Goal: Information Seeking & Learning: Learn about a topic

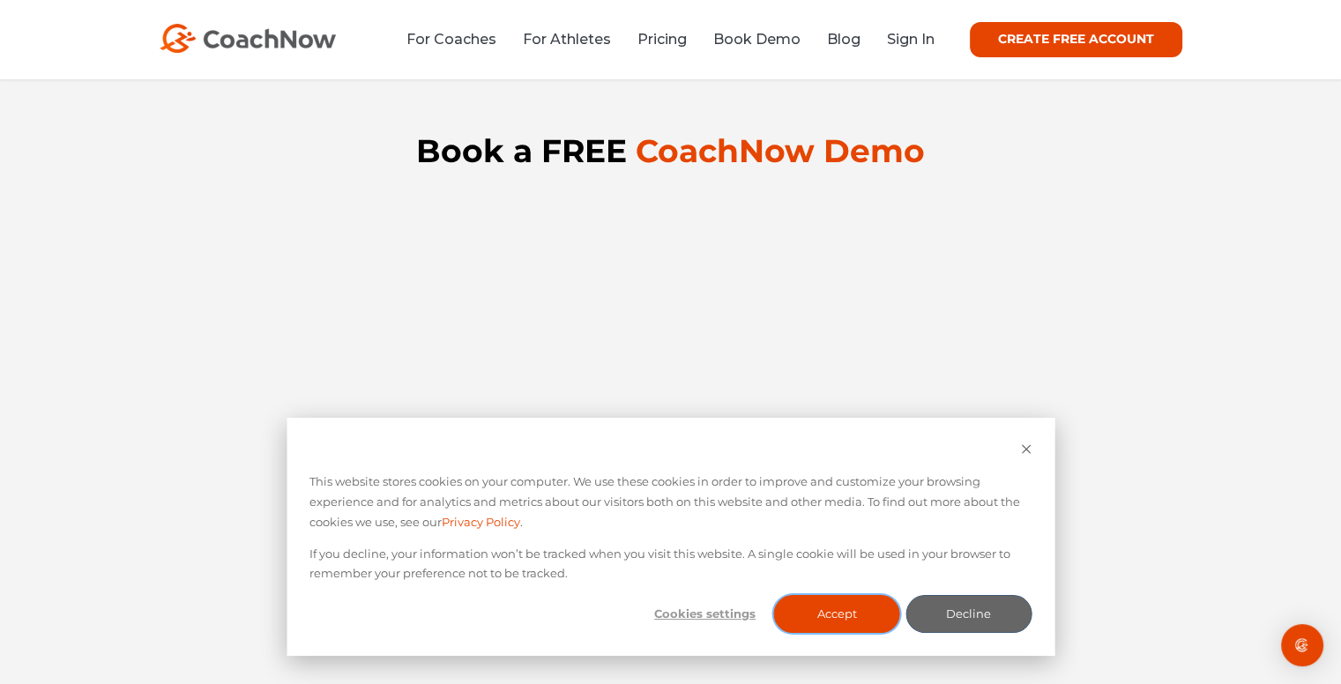
click at [858, 621] on button "Accept" at bounding box center [837, 614] width 126 height 38
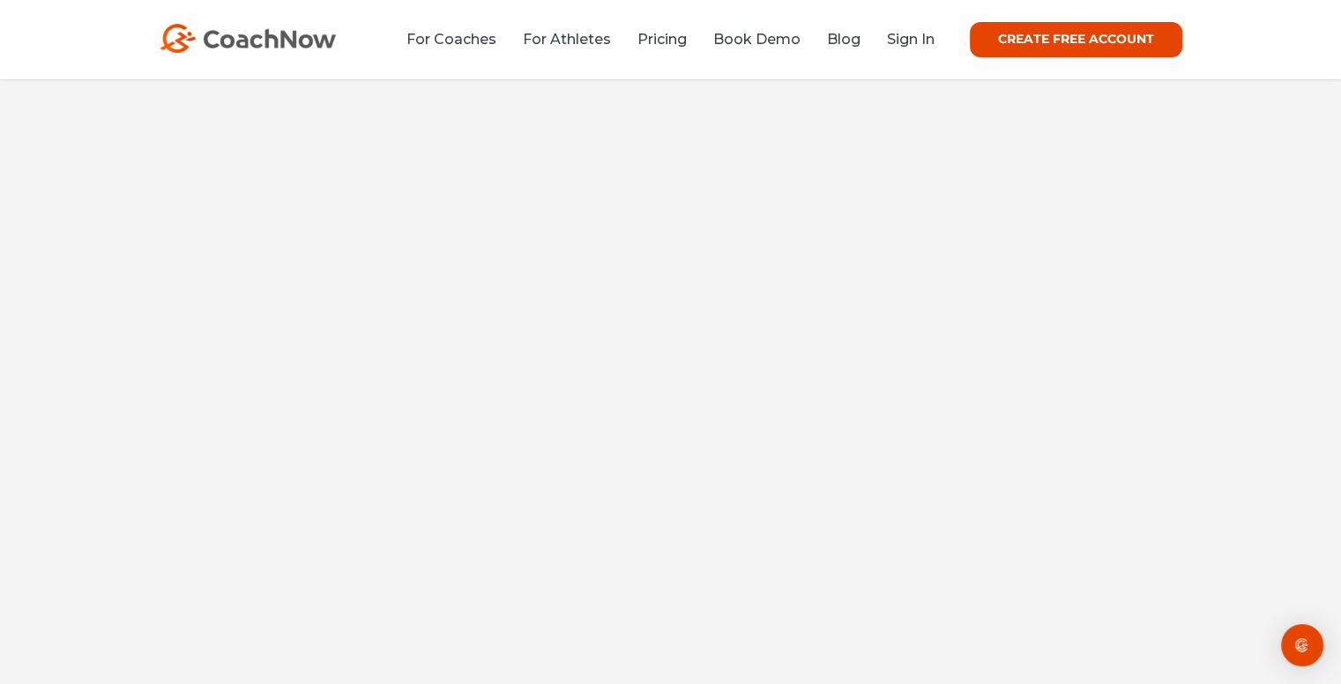
scroll to position [182, 0]
